Goal: Download file/media

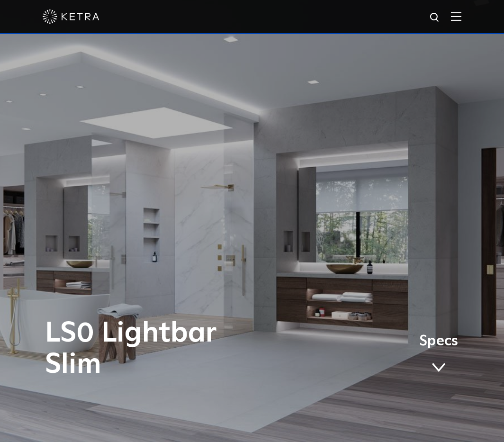
click at [447, 347] on span "Specs" at bounding box center [438, 342] width 39 height 14
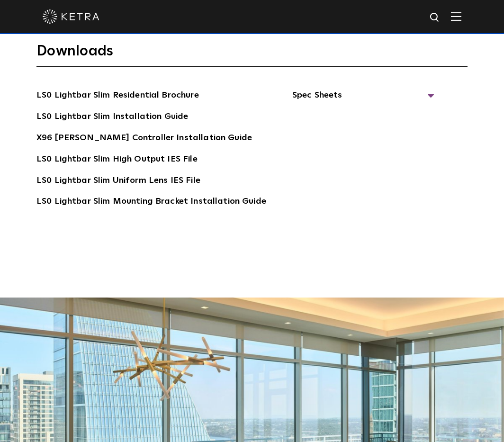
scroll to position [1899, 0]
click at [320, 89] on span "Spec Sheets" at bounding box center [363, 99] width 142 height 21
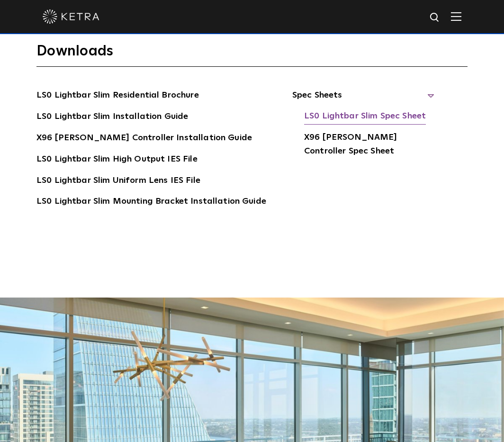
click at [335, 109] on link "LS0 Lightbar Slim Spec Sheet" at bounding box center [365, 116] width 122 height 15
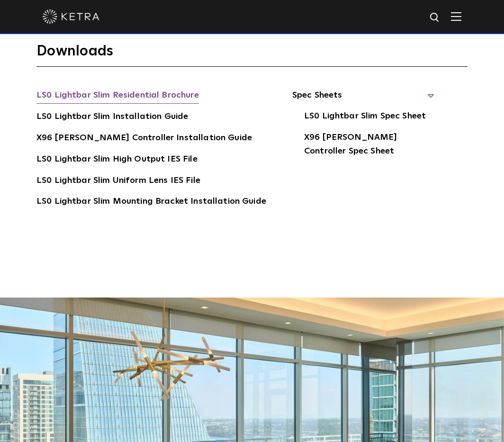
click at [164, 89] on link "LS0 Lightbar Slim Residential Brochure" at bounding box center [117, 96] width 163 height 15
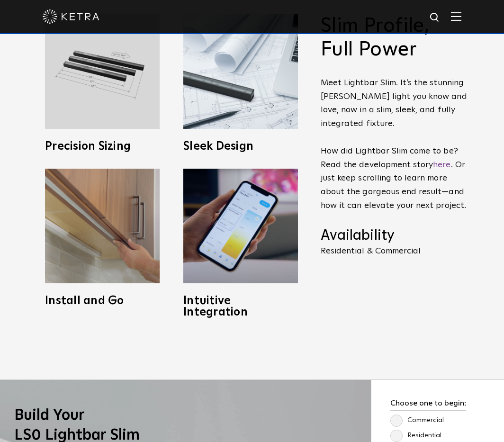
scroll to position [493, 0]
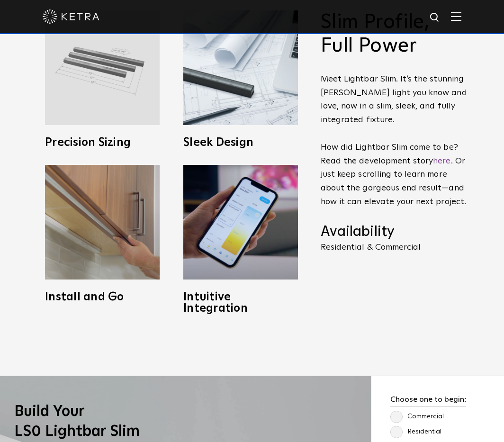
click at [135, 117] on img at bounding box center [102, 67] width 115 height 115
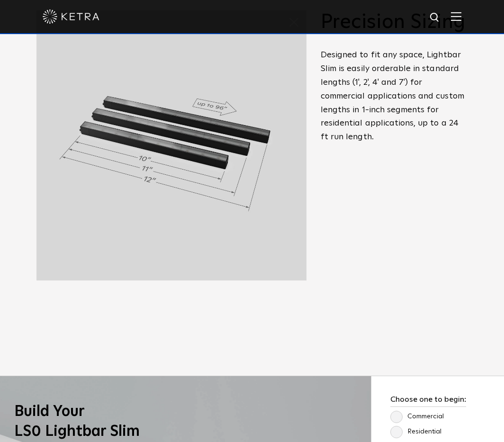
click at [370, 209] on div "Slim Profile, Full Power Meet Lightbar Slim. It’s the stunning Ketra light you …" at bounding box center [394, 142] width 147 height 264
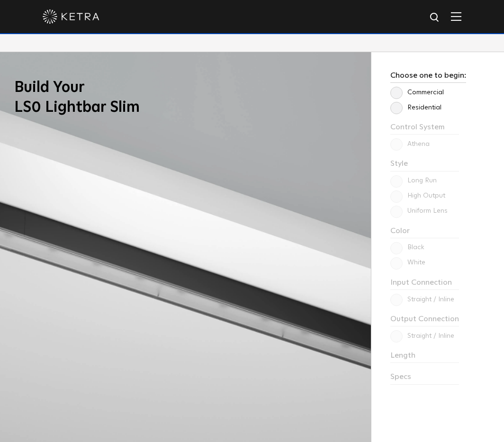
scroll to position [820, 0]
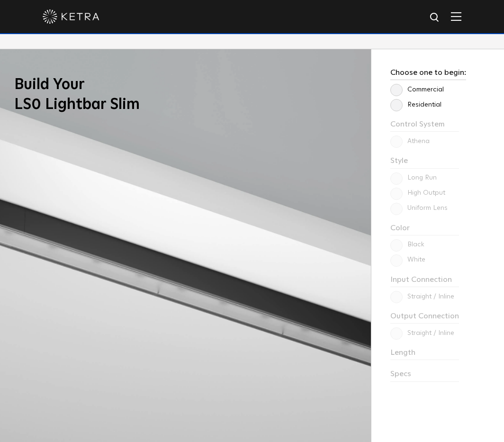
click at [395, 101] on div "Choose one to begin: Commercial Residential Control System Athena HomeWorks Sty…" at bounding box center [437, 270] width 133 height 442
click at [396, 101] on label "Residential" at bounding box center [416, 105] width 51 height 8
click at [0, 0] on input "Residential" at bounding box center [0, 0] width 0 height 0
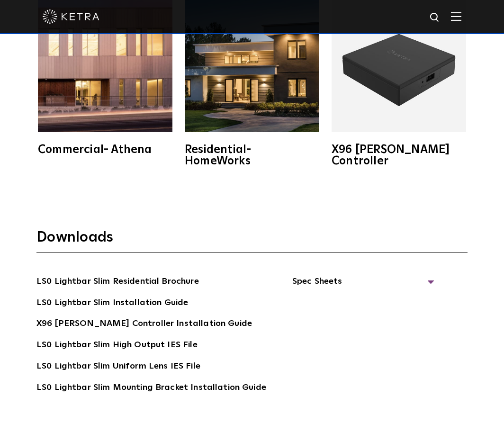
scroll to position [1723, 0]
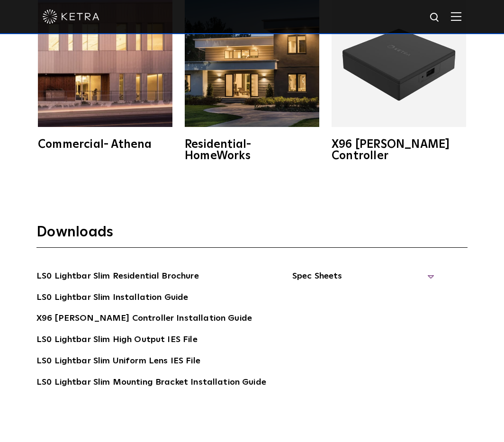
click at [427, 270] on span "Spec Sheets" at bounding box center [363, 280] width 142 height 21
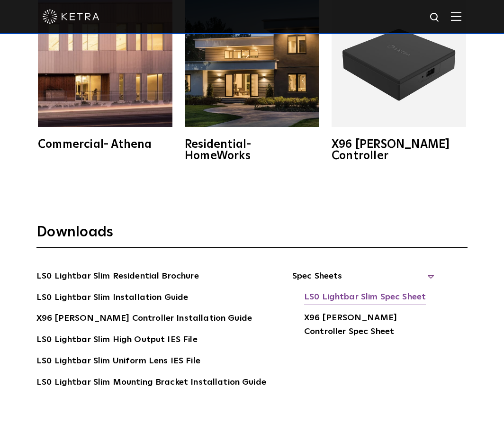
click at [406, 291] on link "LS0 Lightbar Slim Spec Sheet" at bounding box center [365, 298] width 122 height 15
